Goal: Information Seeking & Learning: Learn about a topic

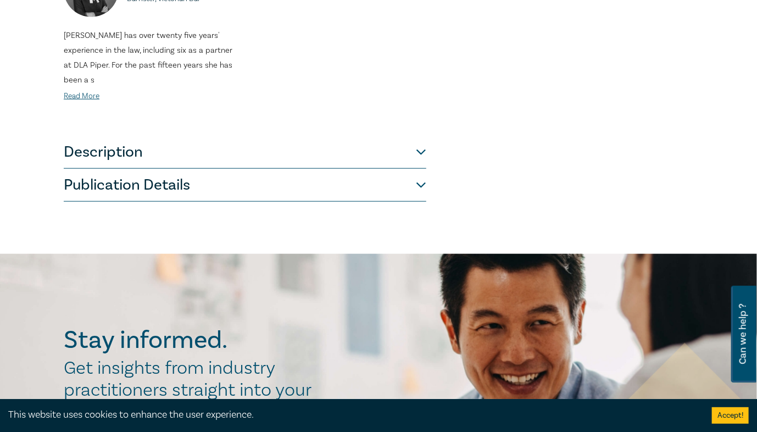
scroll to position [351, 0]
click at [218, 186] on button "Publication Details" at bounding box center [245, 185] width 362 height 33
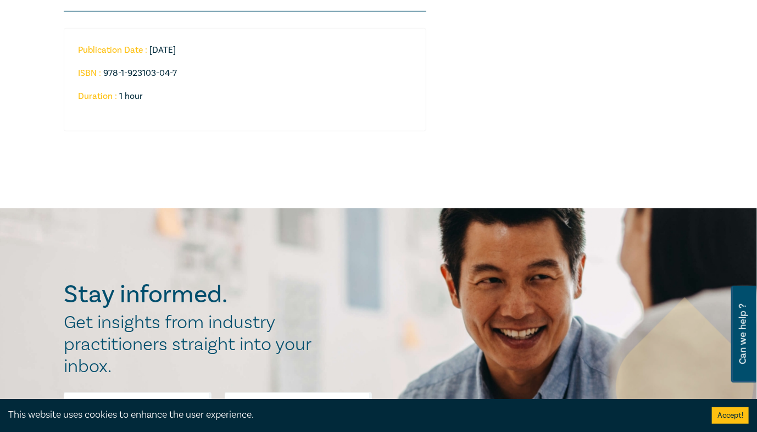
scroll to position [349, 0]
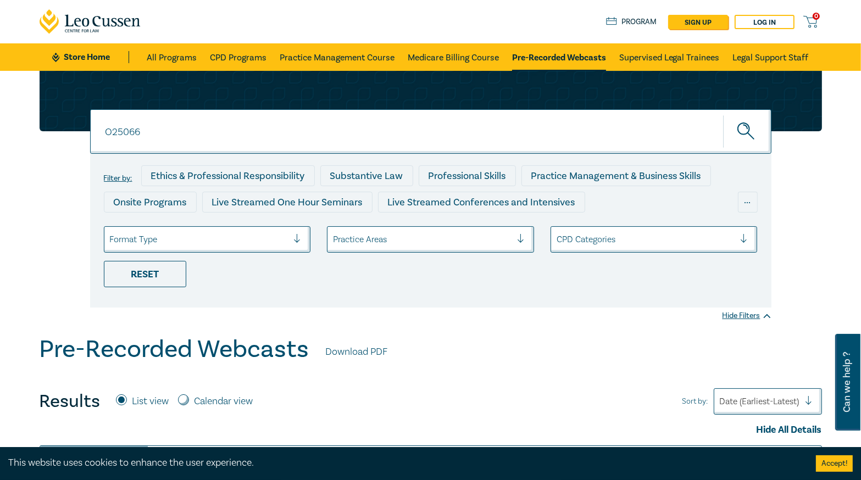
click at [171, 126] on input "O25066" at bounding box center [430, 131] width 681 height 44
paste input "3091"
click at [723, 115] on button "submit" at bounding box center [747, 132] width 48 height 34
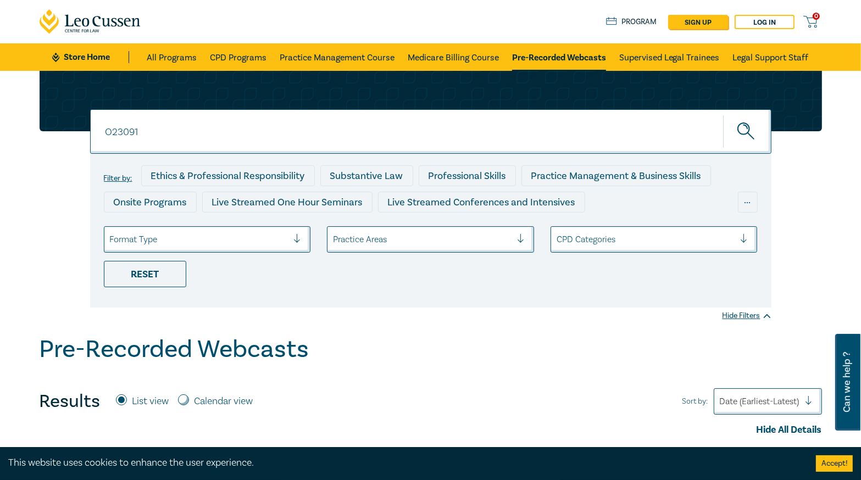
click at [751, 134] on icon "submit" at bounding box center [746, 131] width 19 height 19
click at [238, 120] on input "O23091" at bounding box center [430, 131] width 681 height 44
click at [238, 121] on input "O23091" at bounding box center [430, 131] width 681 height 44
paste input "4054"
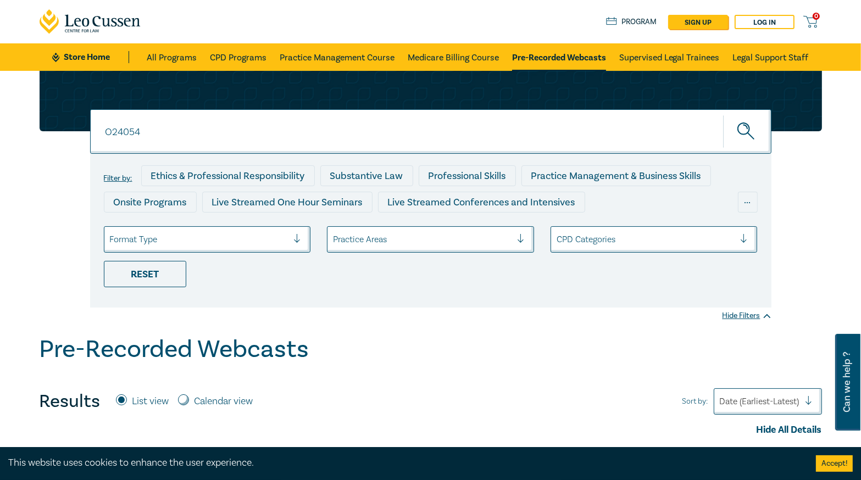
type input "O24054"
click at [750, 129] on icon "submit" at bounding box center [746, 131] width 19 height 19
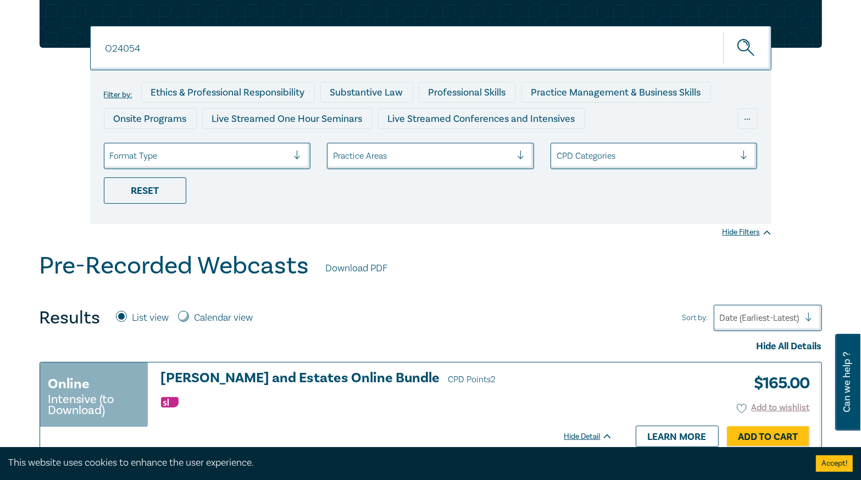
scroll to position [220, 0]
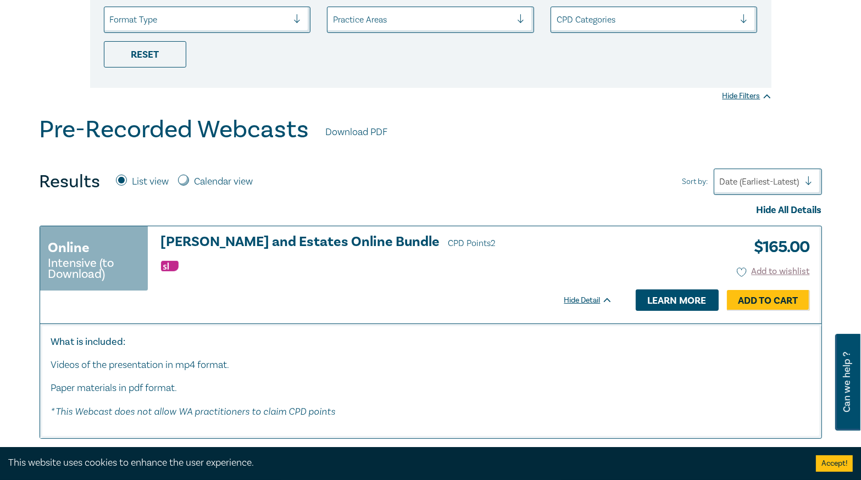
click at [662, 301] on link "Learn more" at bounding box center [676, 299] width 83 height 21
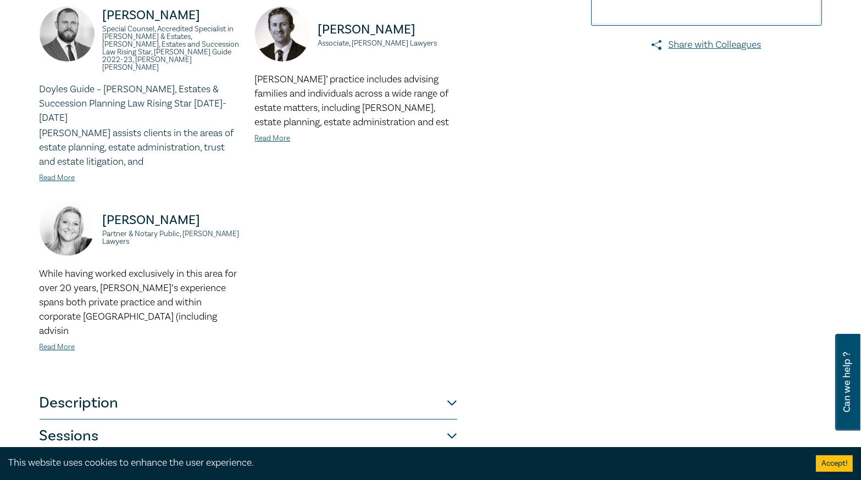
scroll to position [308, 0]
click at [383, 386] on button "Description" at bounding box center [248, 402] width 417 height 33
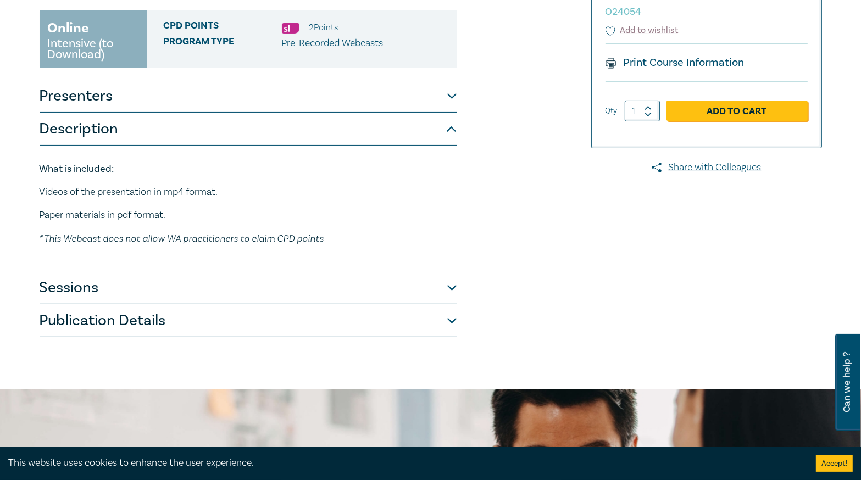
scroll to position [176, 0]
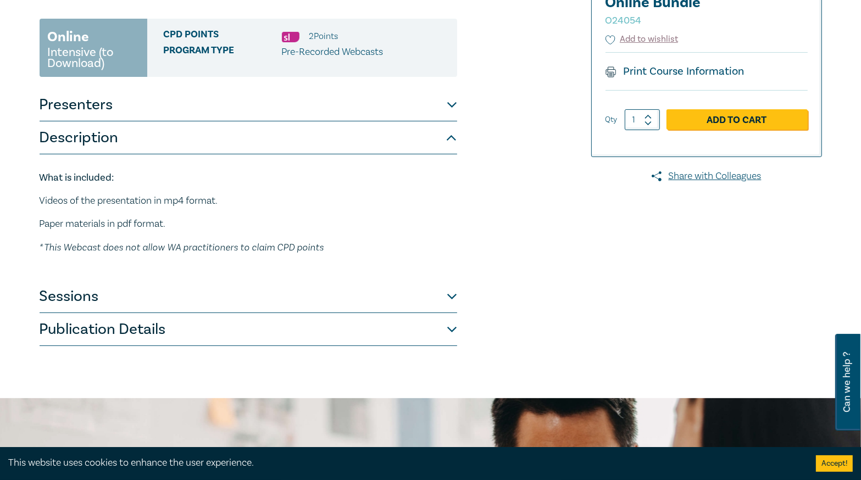
drag, startPoint x: 384, startPoint y: 267, endPoint x: 397, endPoint y: 270, distance: 13.5
click at [384, 280] on button "Sessions" at bounding box center [248, 296] width 417 height 33
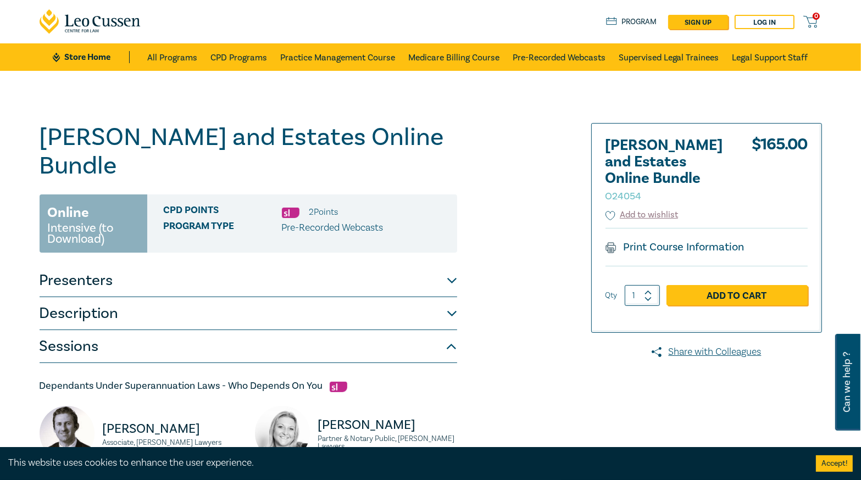
scroll to position [0, 0]
